Goal: Task Accomplishment & Management: Manage account settings

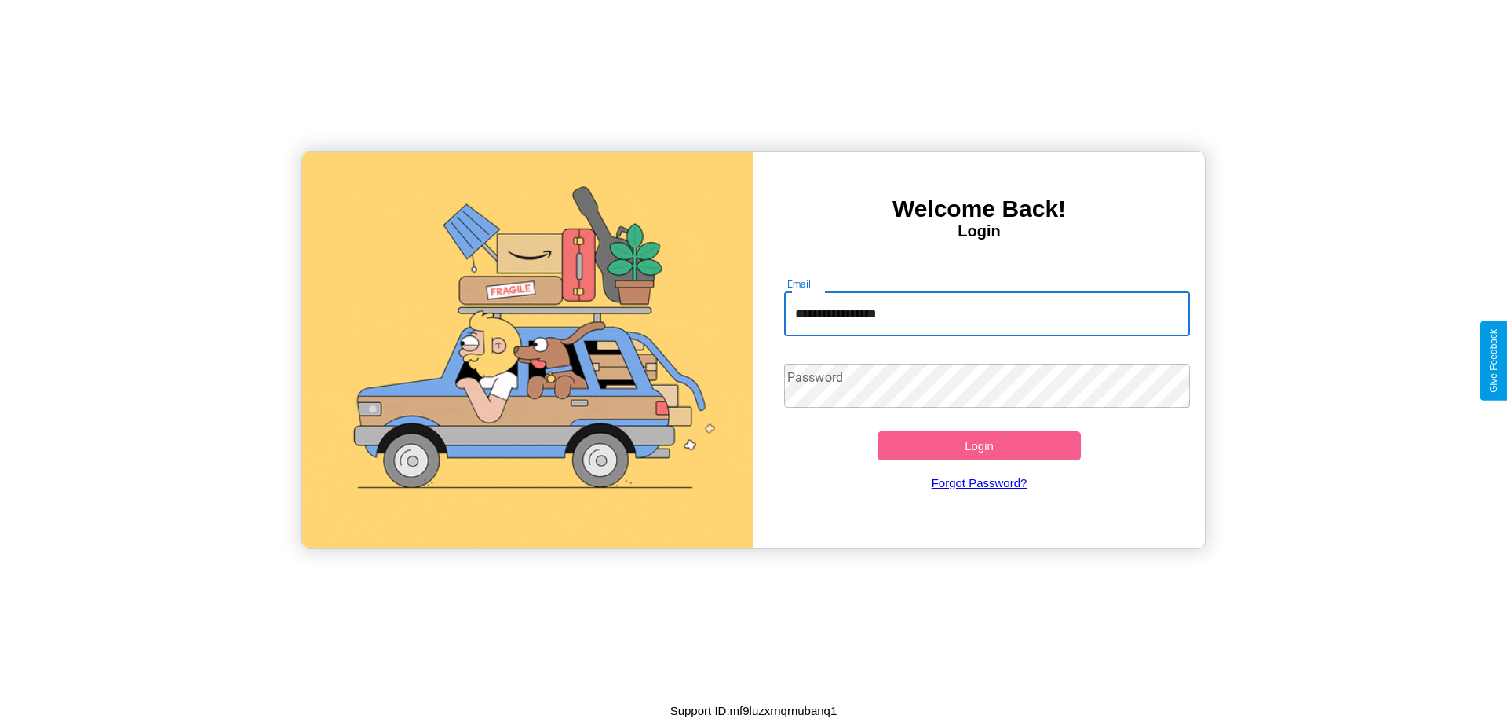
type input "**********"
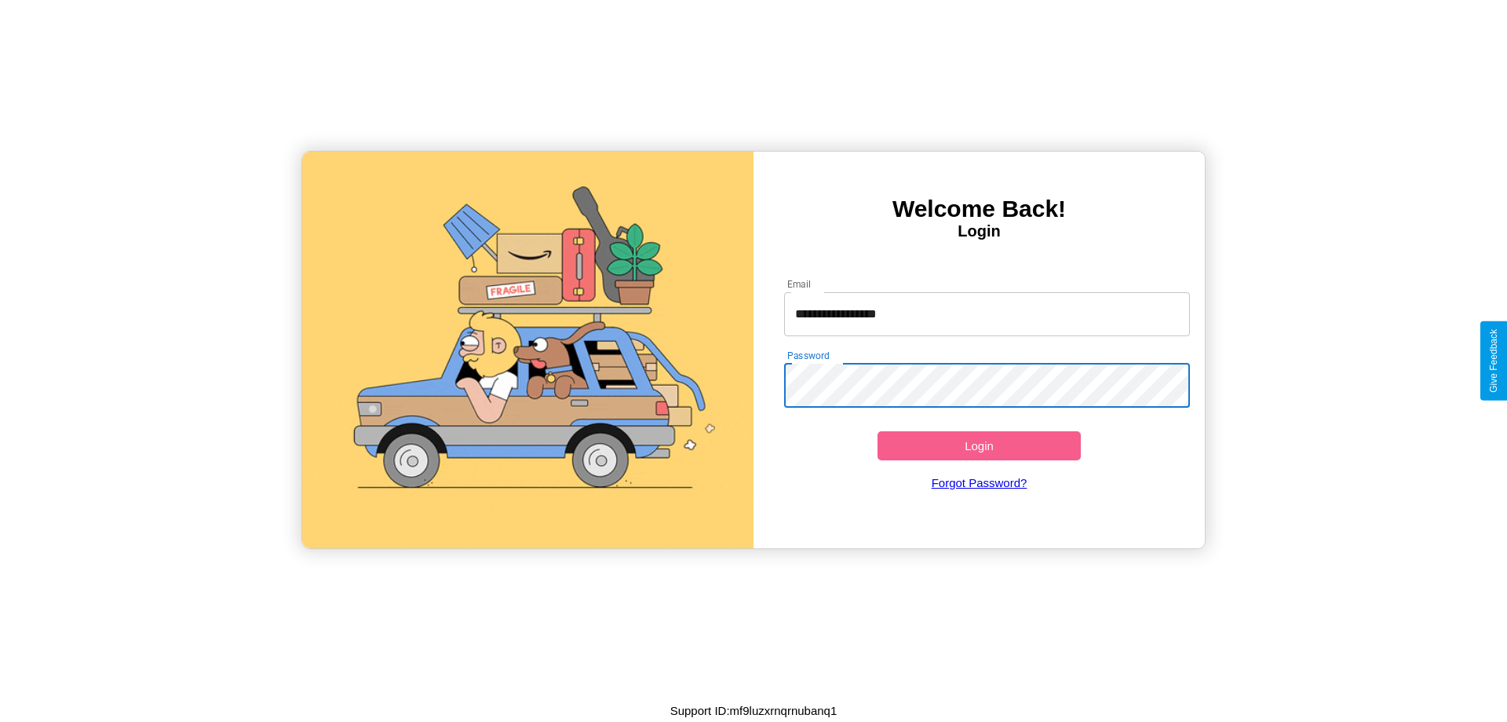
click at [979, 445] on button "Login" at bounding box center [979, 445] width 203 height 29
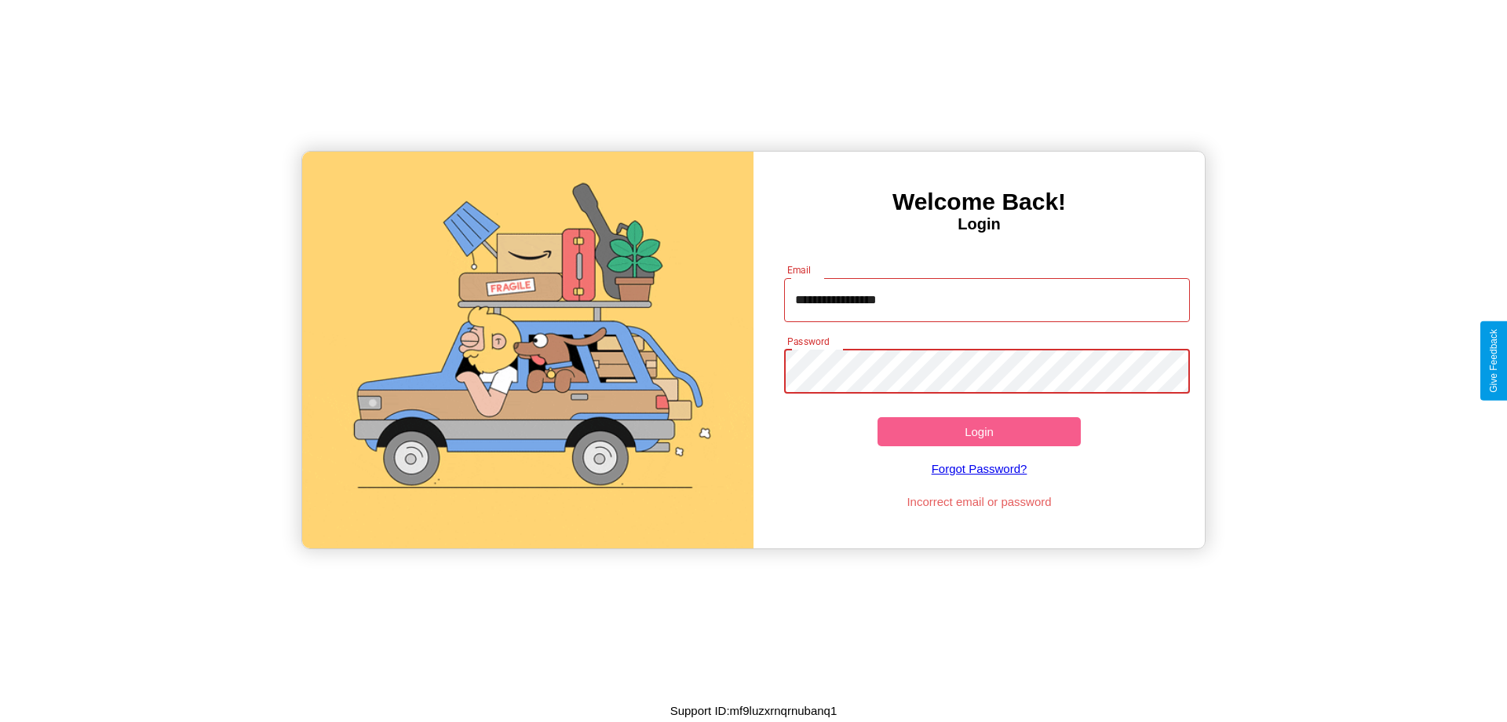
click at [979, 431] on button "Login" at bounding box center [979, 431] width 203 height 29
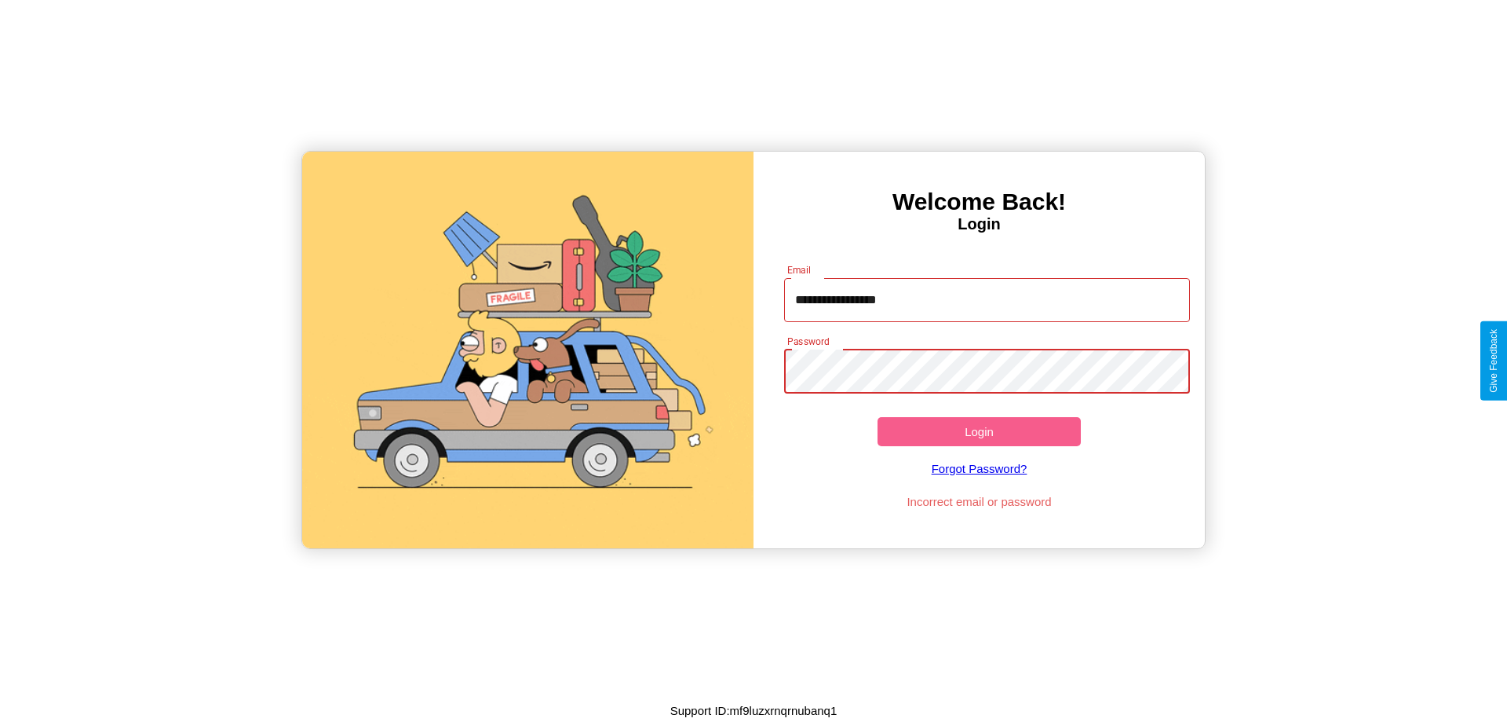
click at [979, 431] on button "Login" at bounding box center [979, 431] width 203 height 29
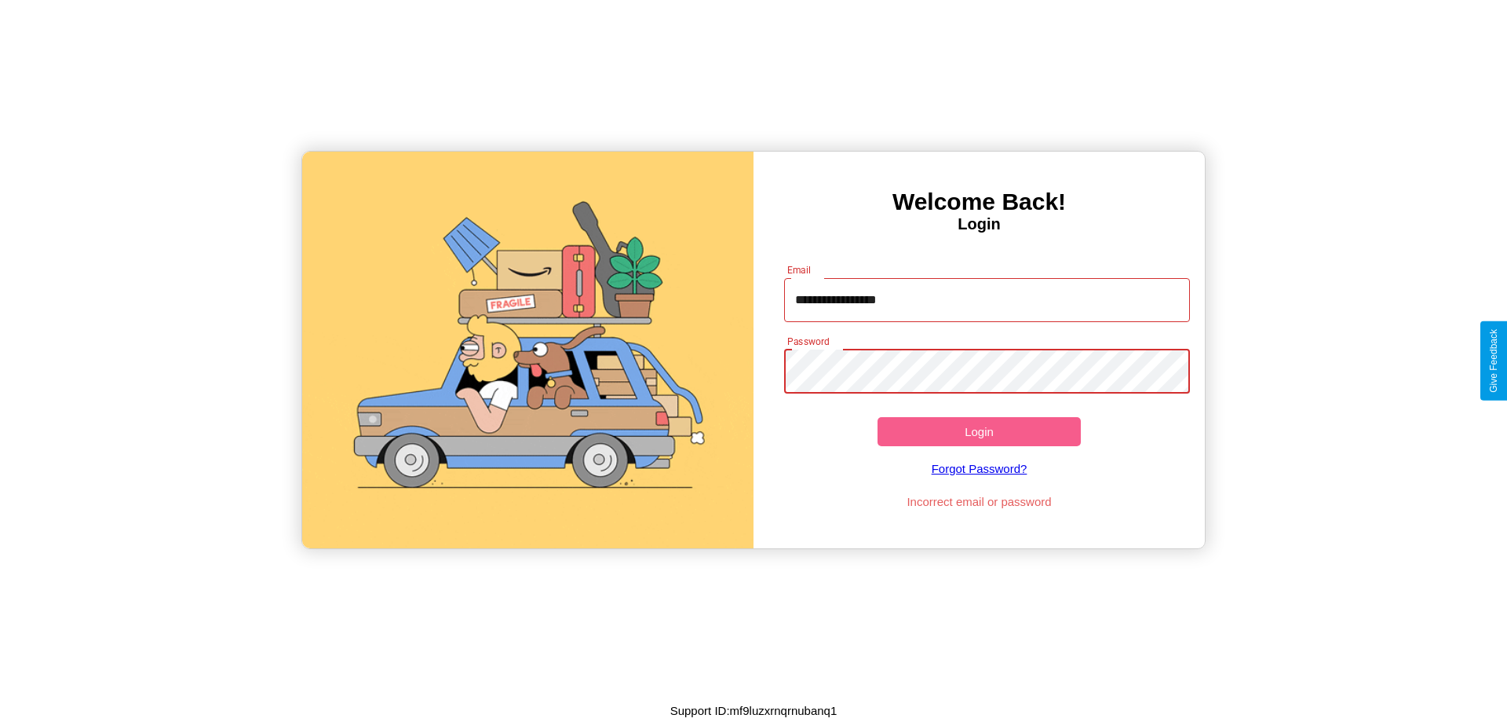
click at [979, 431] on button "Login" at bounding box center [979, 431] width 203 height 29
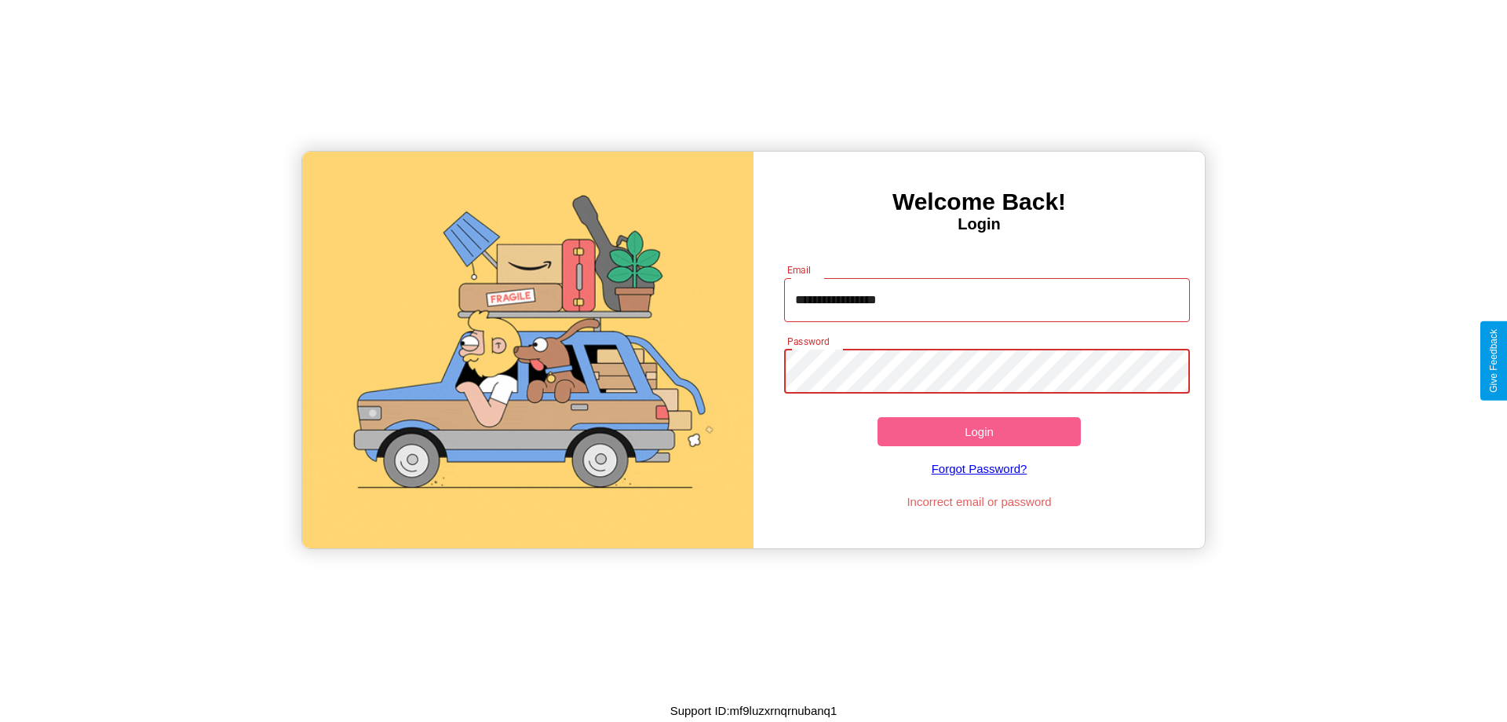
click at [979, 431] on button "Login" at bounding box center [979, 431] width 203 height 29
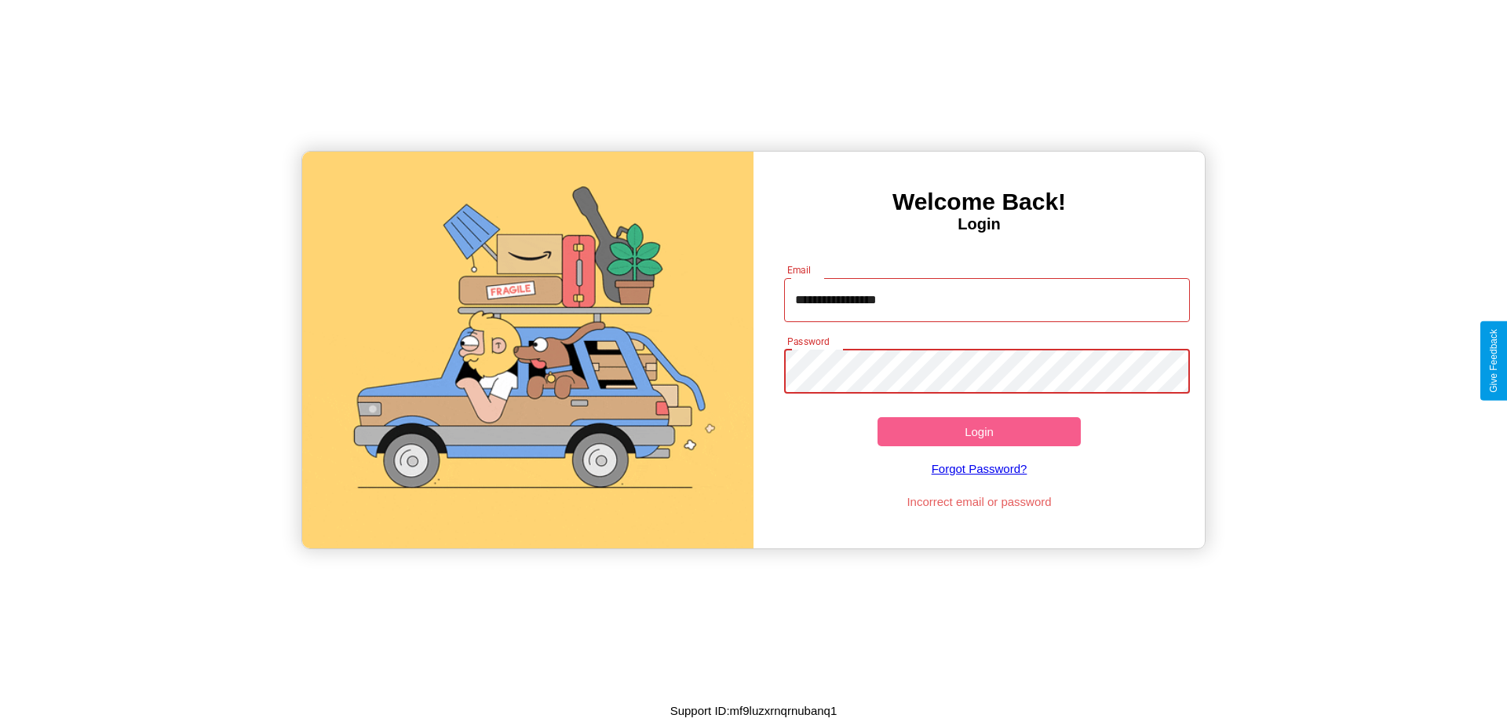
click at [979, 431] on button "Login" at bounding box center [979, 431] width 203 height 29
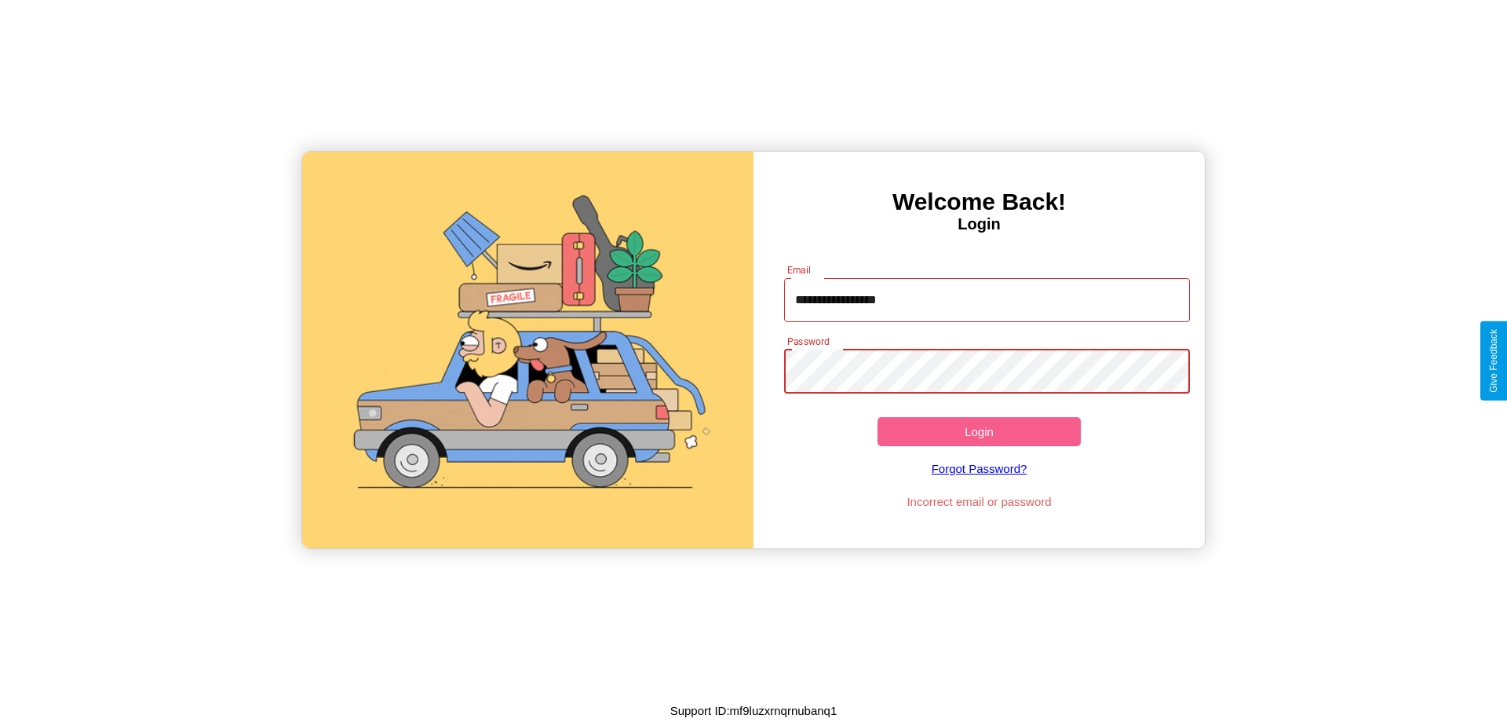
click at [979, 431] on button "Login" at bounding box center [979, 431] width 203 height 29
